Goal: Check status

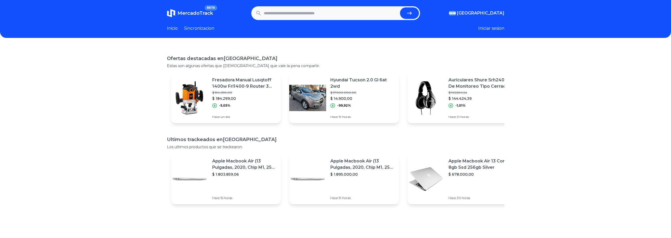
click at [330, 14] on input "text" at bounding box center [331, 13] width 134 height 12
paste input "**********"
click at [408, 11] on icon "submit" at bounding box center [409, 13] width 6 height 6
type input "**********"
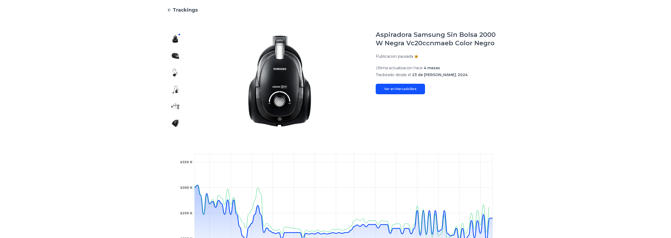
scroll to position [26, 0]
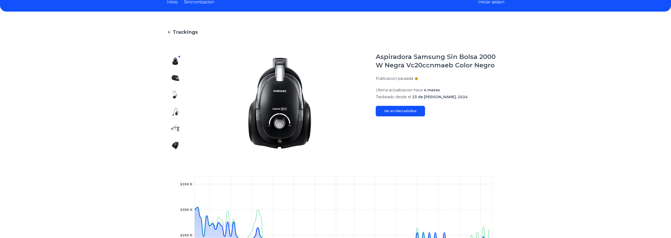
click at [178, 80] on img at bounding box center [175, 78] width 8 height 8
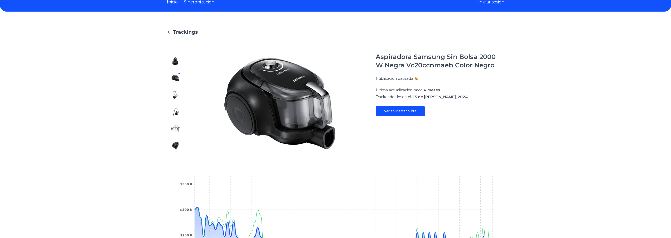
click at [178, 94] on img at bounding box center [175, 95] width 8 height 8
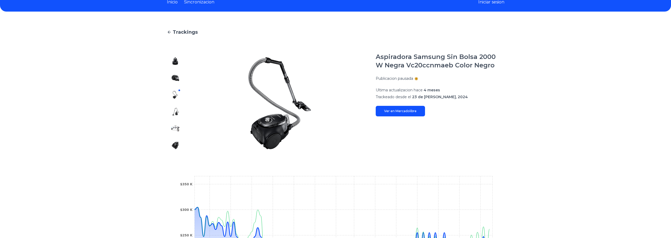
click at [177, 115] on img at bounding box center [175, 112] width 8 height 8
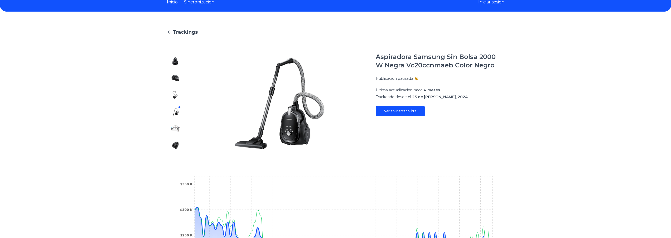
click at [176, 127] on img at bounding box center [175, 128] width 8 height 8
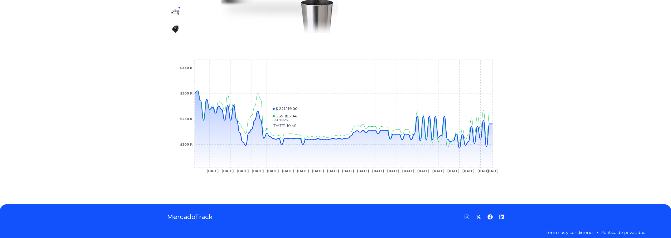
scroll to position [149, 0]
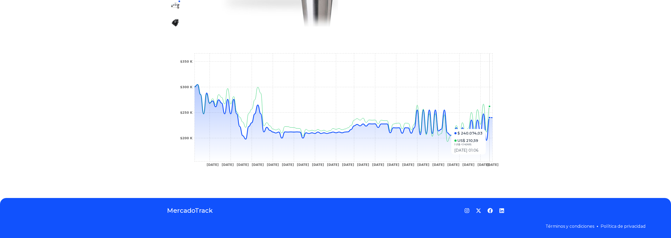
click at [489, 132] on icon "[DATE] [DATE] [DATE] [DATE] [DATE] [DATE] [DATE] [DATE] [DATE] [DATE] [DATE] [D…" at bounding box center [335, 111] width 316 height 119
